Goal: Task Accomplishment & Management: Use online tool/utility

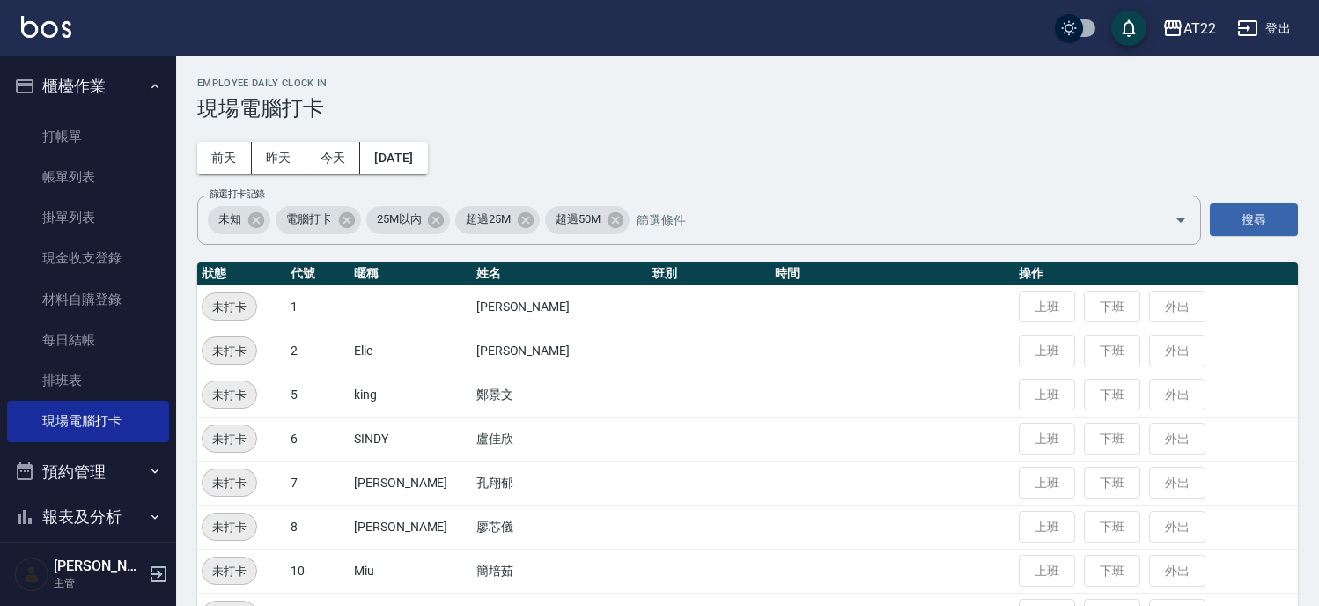
click at [1014, 390] on td "上班 下班 外出" at bounding box center [1156, 394] width 284 height 44
click at [71, 365] on link "排班表" at bounding box center [88, 380] width 162 height 41
click at [97, 384] on link "排班表" at bounding box center [88, 380] width 162 height 41
click at [98, 329] on link "每日結帳" at bounding box center [88, 340] width 162 height 41
click at [119, 436] on link "現場電腦打卡" at bounding box center [88, 421] width 162 height 41
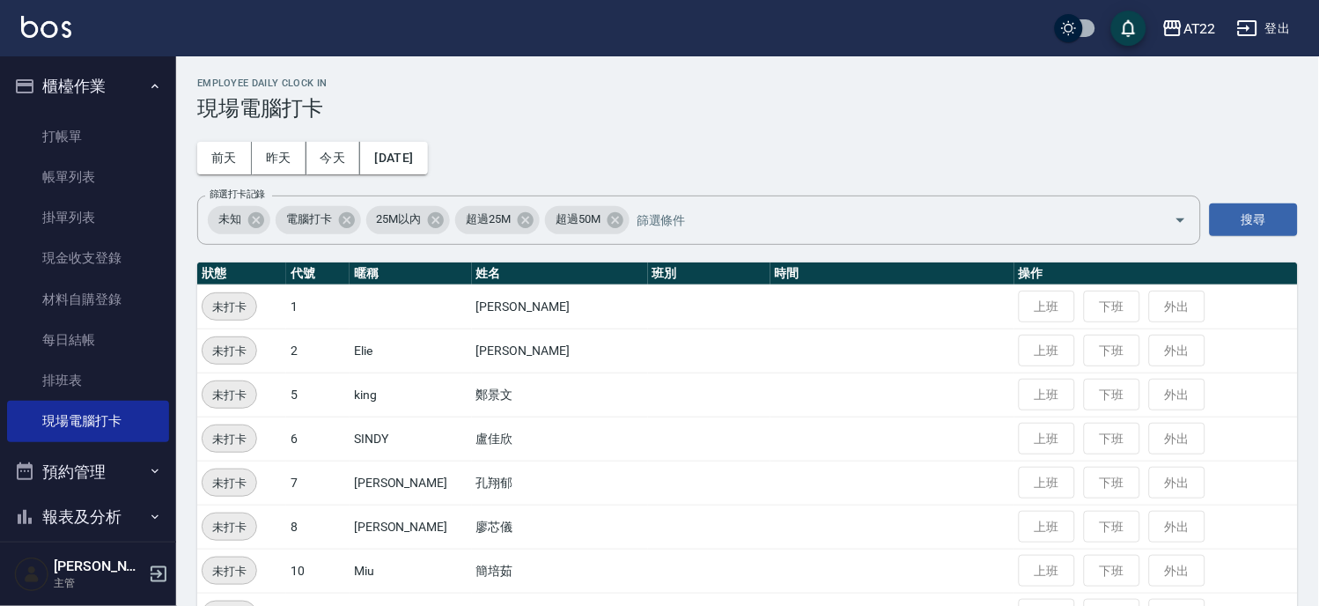
click at [77, 381] on link "排班表" at bounding box center [88, 380] width 162 height 41
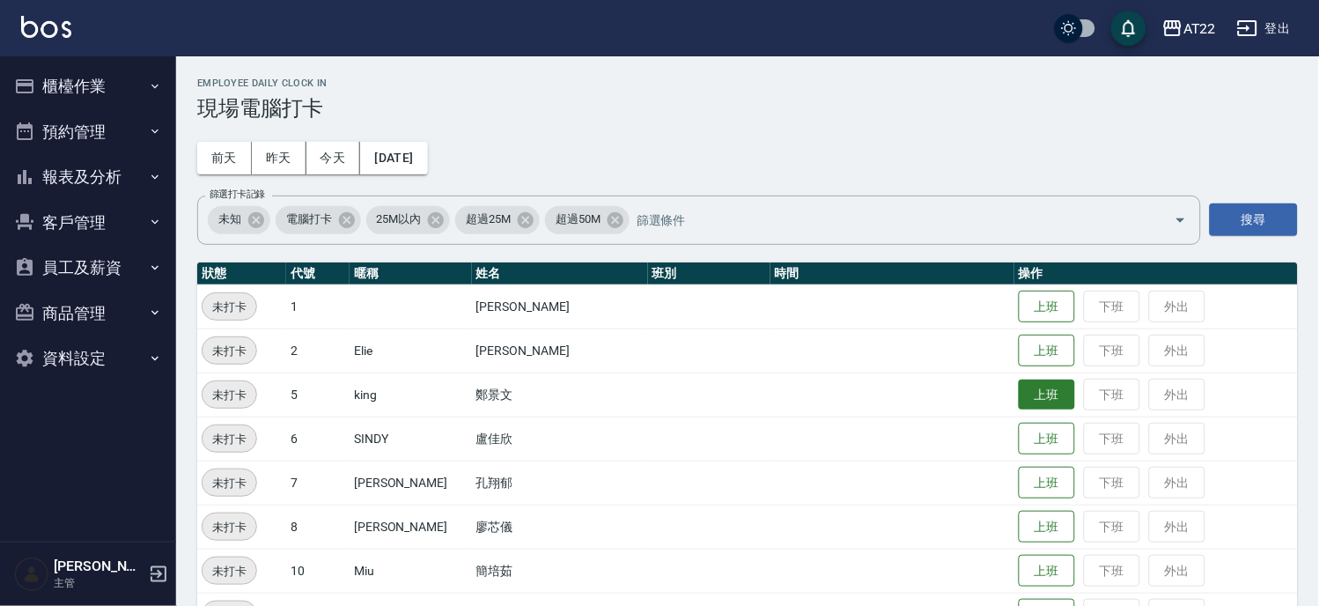
click at [1020, 391] on button "上班" at bounding box center [1047, 395] width 56 height 31
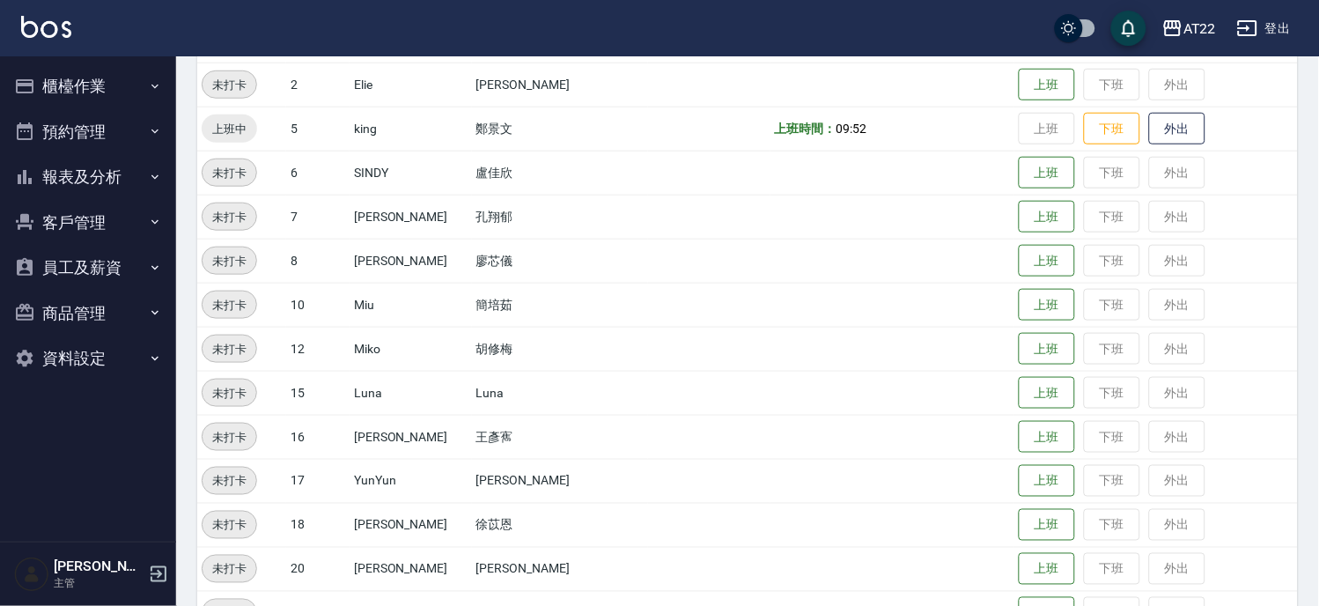
scroll to position [262, 0]
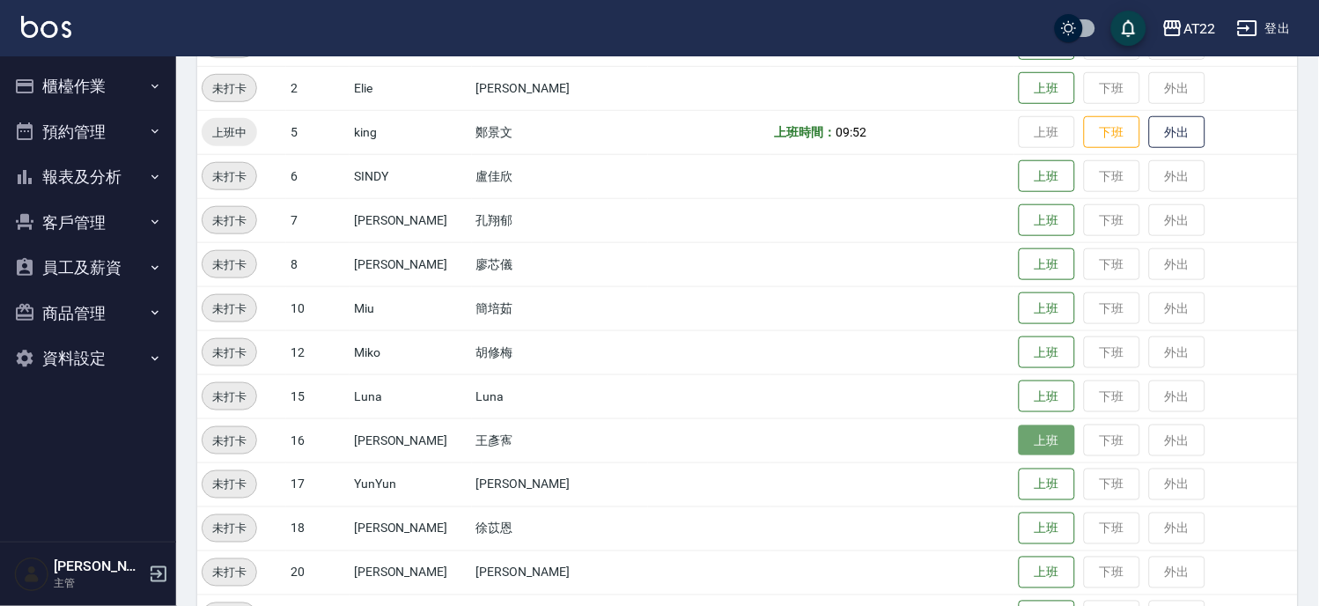
click at [1019, 427] on button "上班" at bounding box center [1047, 440] width 56 height 31
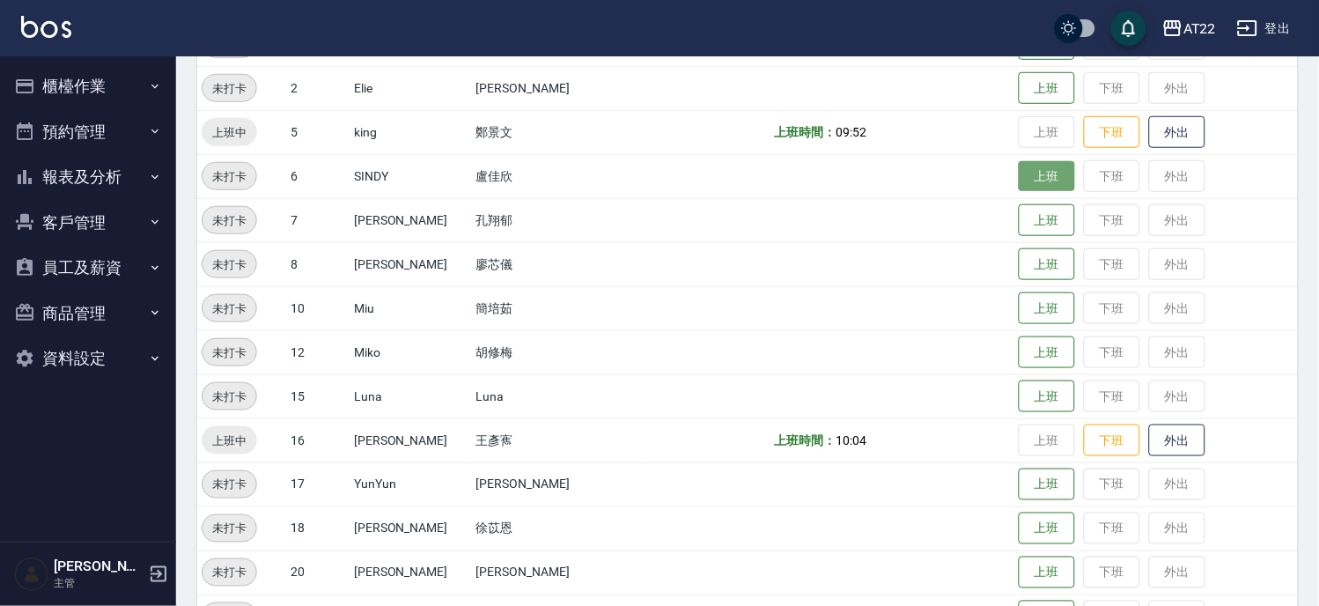
click at [1030, 168] on button "上班" at bounding box center [1047, 176] width 56 height 31
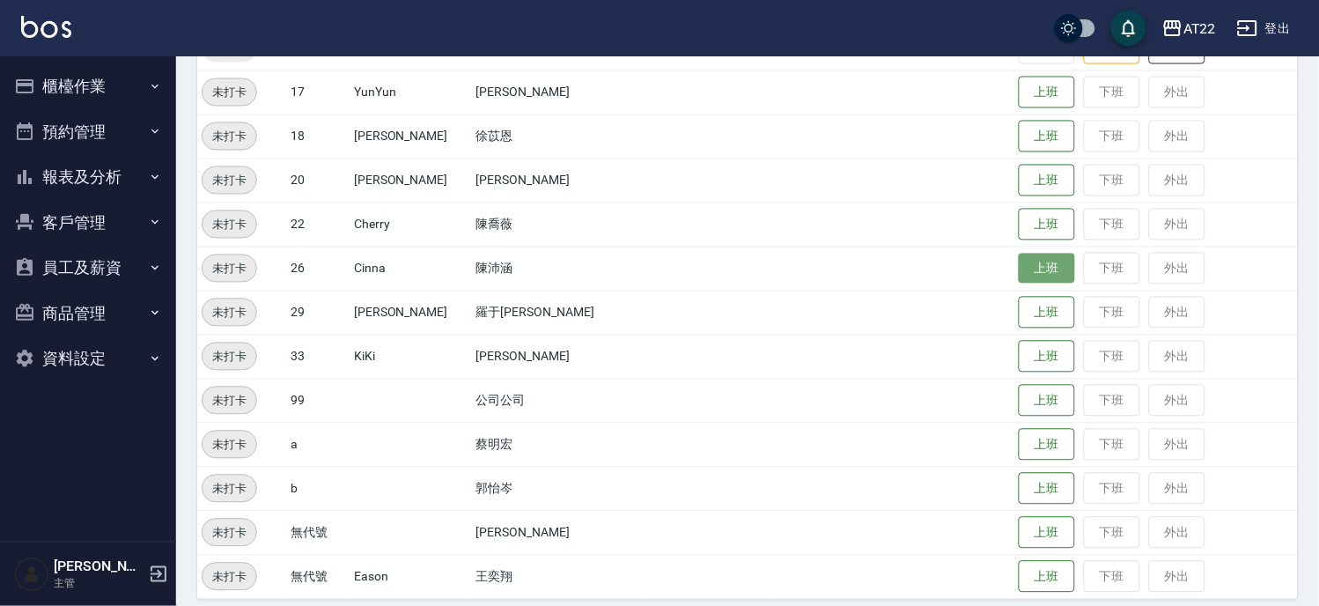
click at [1019, 258] on button "上班" at bounding box center [1047, 269] width 56 height 31
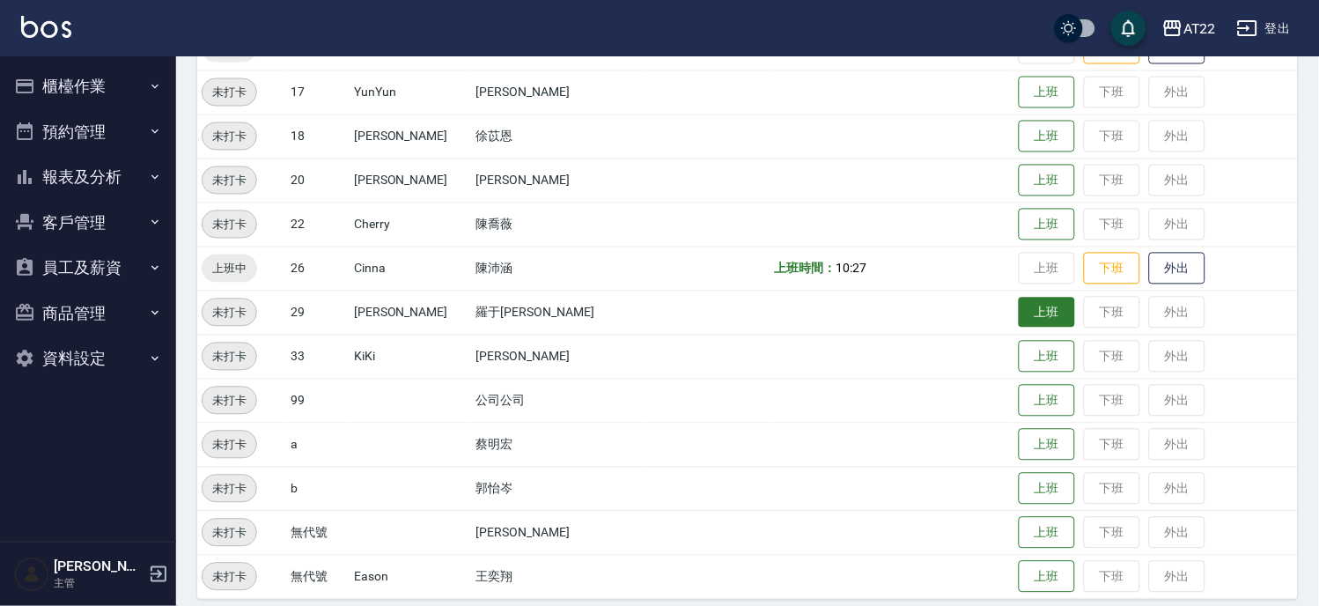
click at [1036, 306] on button "上班" at bounding box center [1047, 313] width 56 height 31
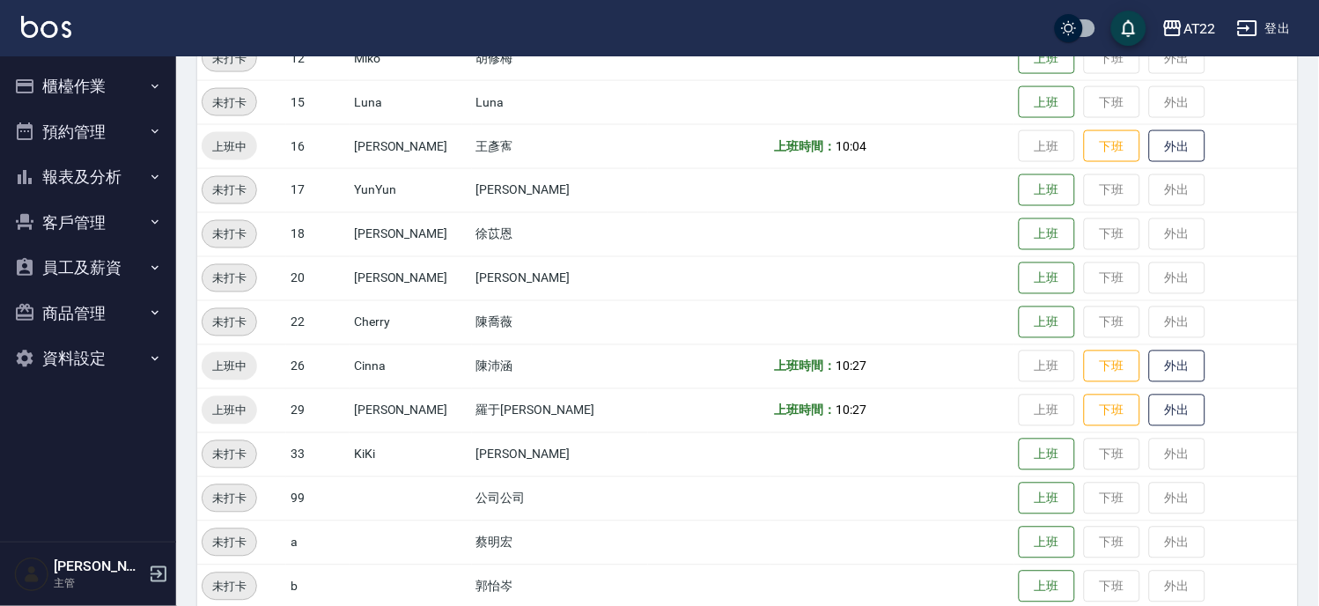
scroll to position [459, 0]
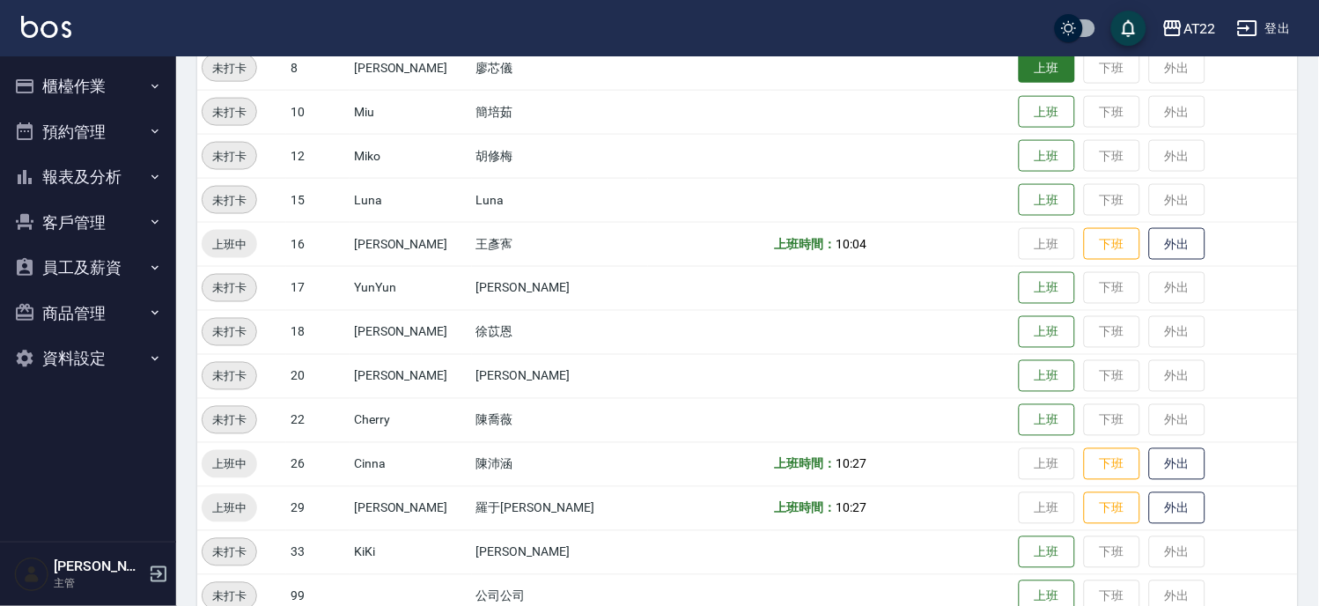
click at [1019, 69] on button "上班" at bounding box center [1047, 68] width 56 height 31
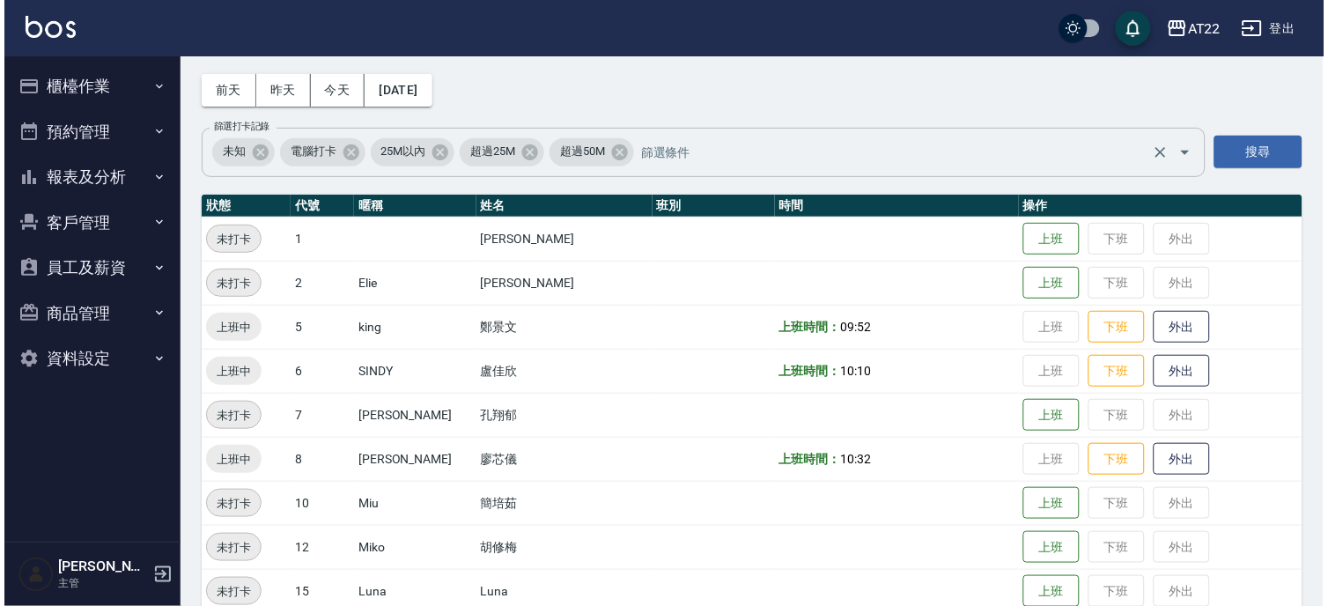
scroll to position [0, 0]
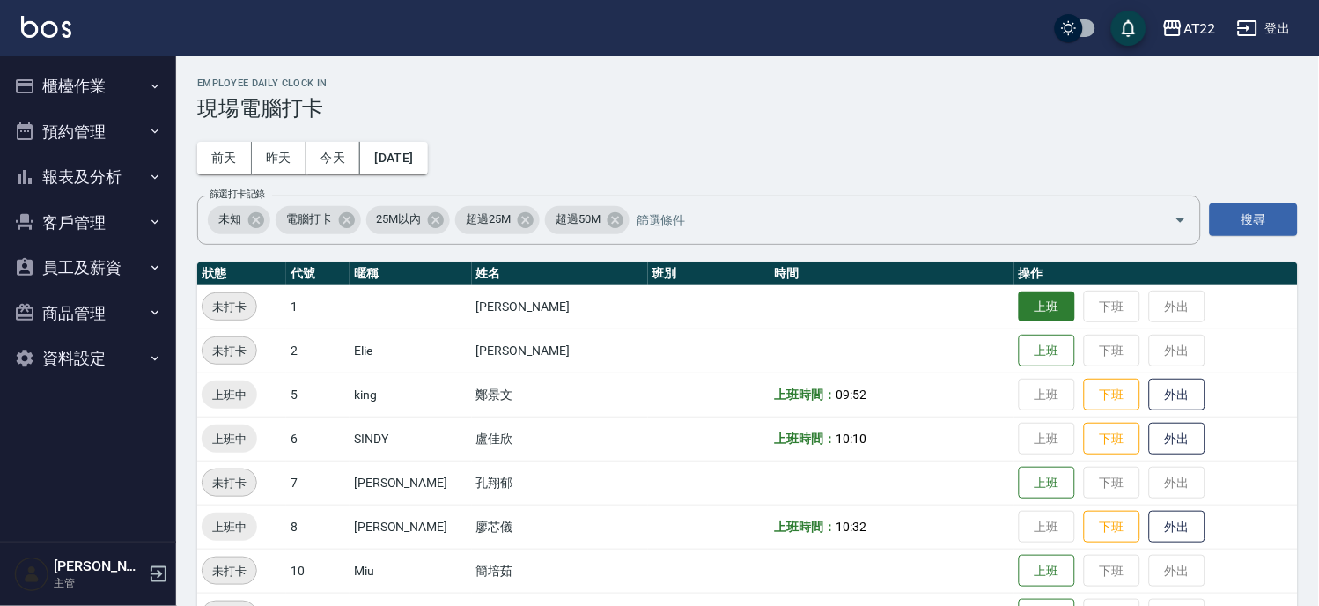
click at [1019, 295] on button "上班" at bounding box center [1047, 306] width 56 height 31
click at [145, 223] on button "客戶管理" at bounding box center [88, 223] width 162 height 46
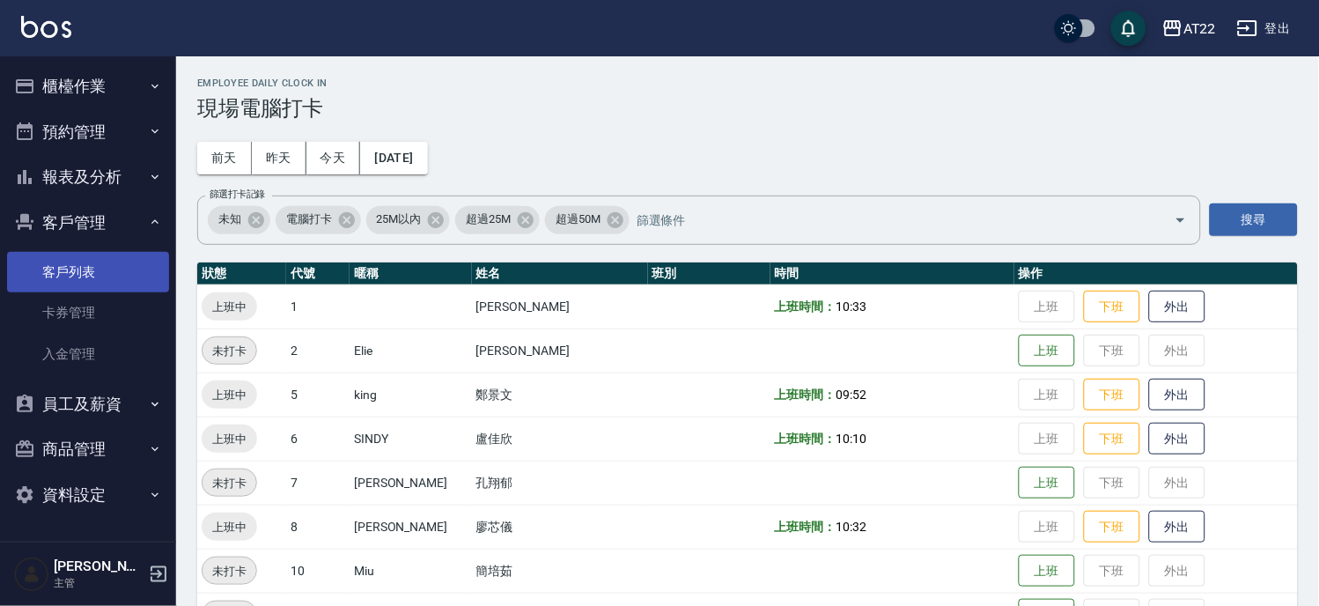
click at [139, 257] on link "客戶列表" at bounding box center [88, 272] width 162 height 41
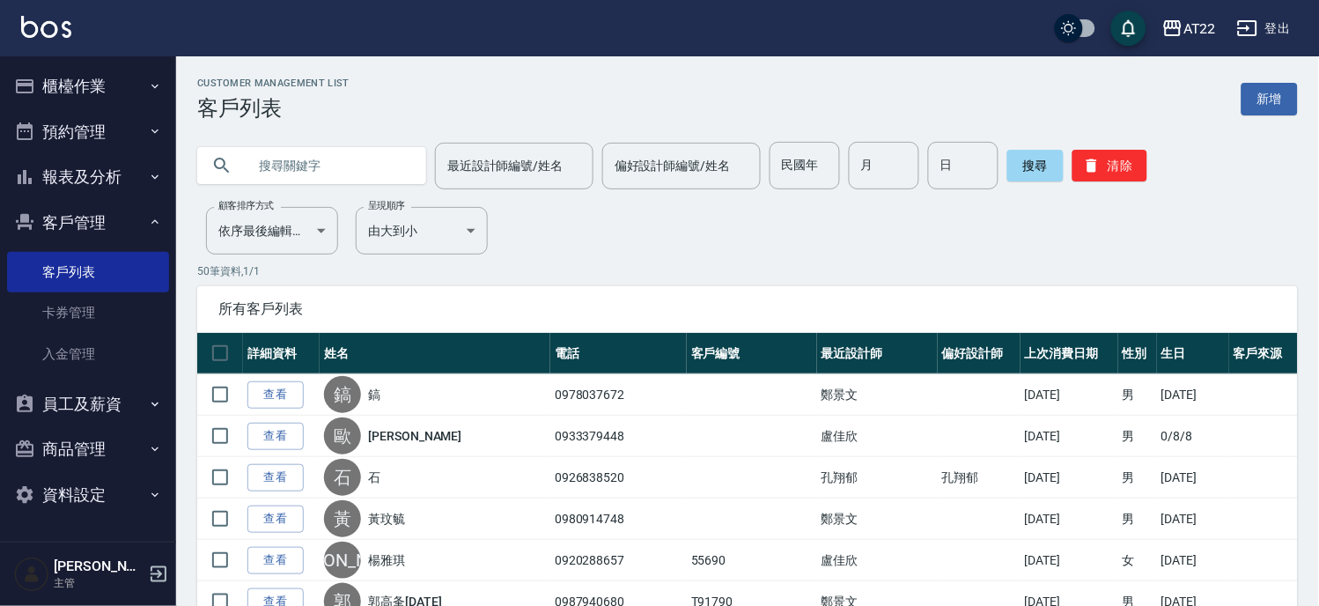
click at [382, 156] on input "text" at bounding box center [330, 166] width 166 height 48
paste input "0955086906"
type input "0955086906"
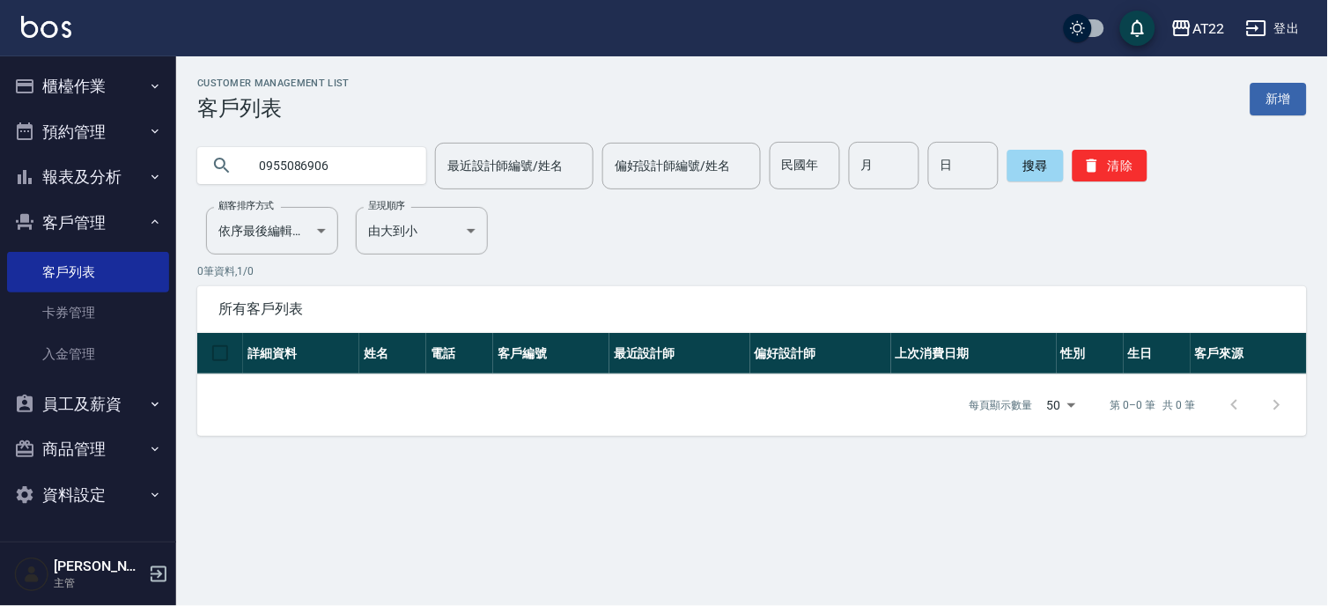
click at [256, 166] on input "0955086906" at bounding box center [330, 166] width 166 height 48
